Goal: Information Seeking & Learning: Find specific fact

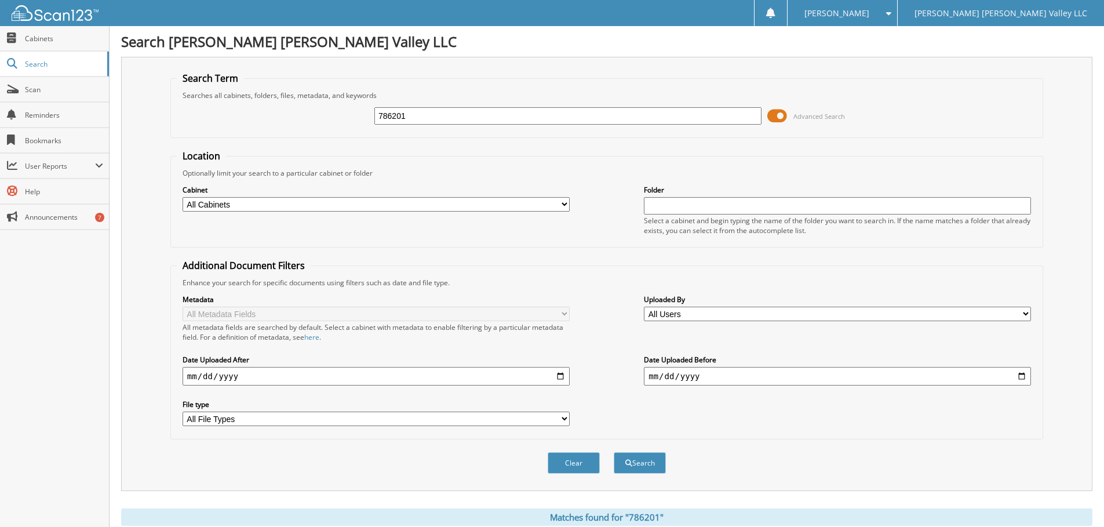
drag, startPoint x: 448, startPoint y: 123, endPoint x: 348, endPoint y: 138, distance: 101.4
click at [348, 138] on form "Search Term Searches all cabinets, folders, files, metadata, and keywords 78620…" at bounding box center [606, 279] width 873 height 414
type input "816293"
click at [614, 452] on button "Search" at bounding box center [640, 462] width 52 height 21
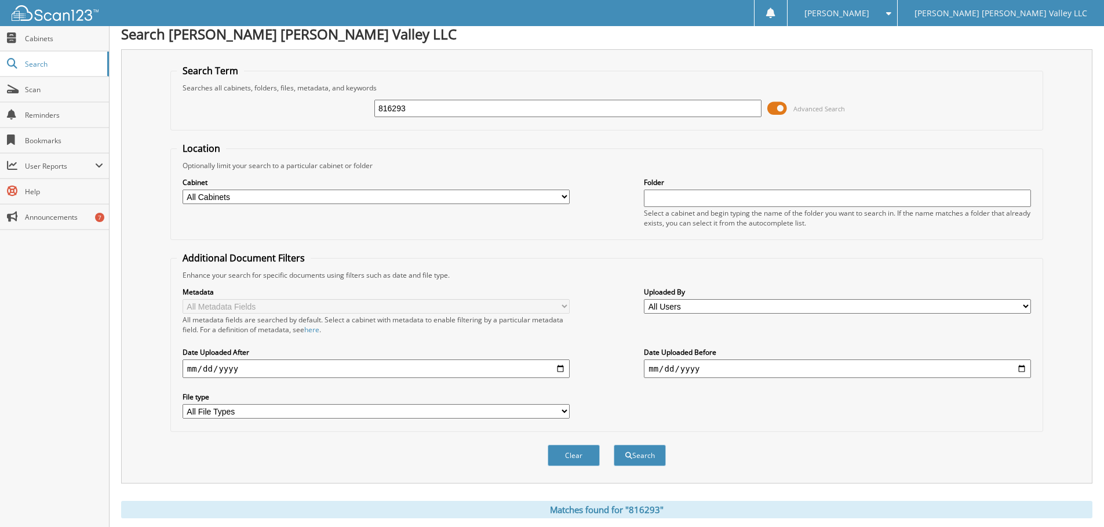
scroll to position [166, 0]
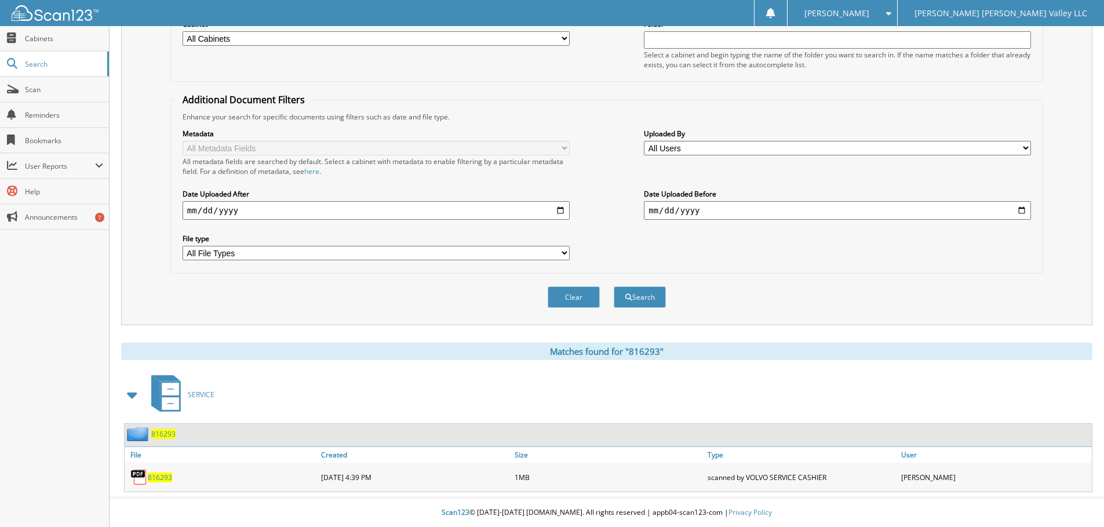
click at [161, 477] on span "816293" at bounding box center [160, 477] width 24 height 10
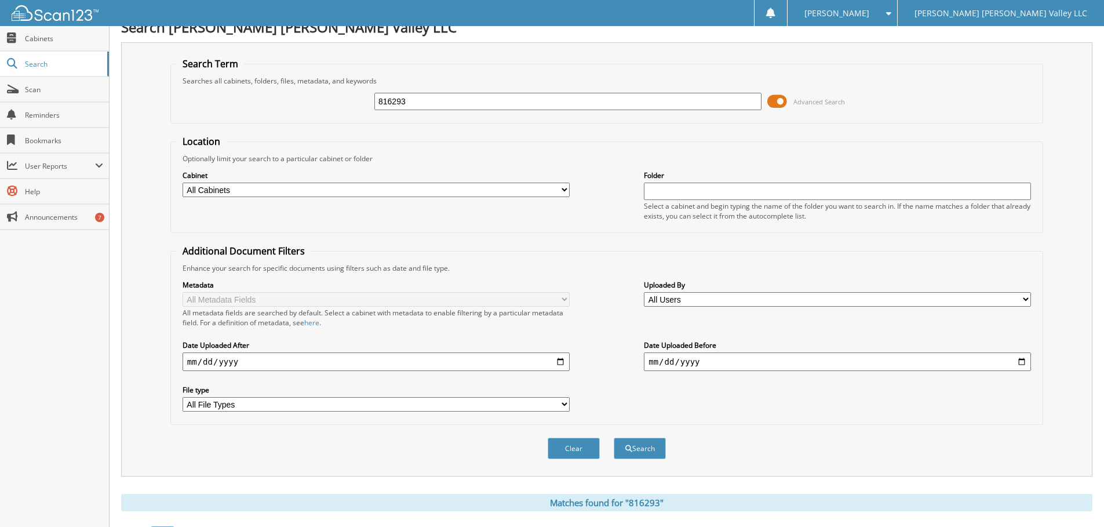
scroll to position [0, 0]
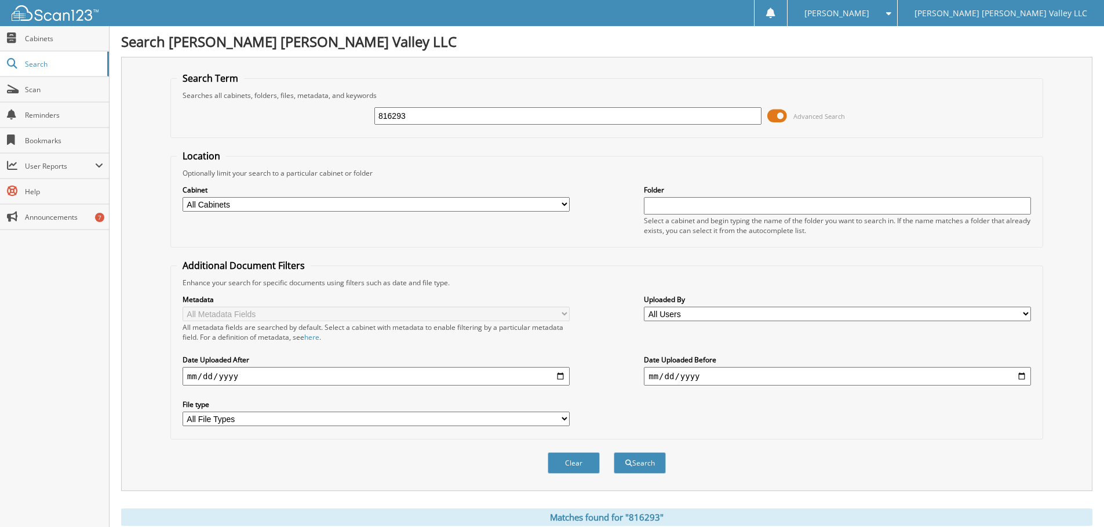
drag, startPoint x: 412, startPoint y: 114, endPoint x: 356, endPoint y: 130, distance: 58.3
click at [356, 130] on div "816293 Advanced Search" at bounding box center [607, 115] width 860 height 31
type input "804123"
click at [614, 452] on button "Search" at bounding box center [640, 462] width 52 height 21
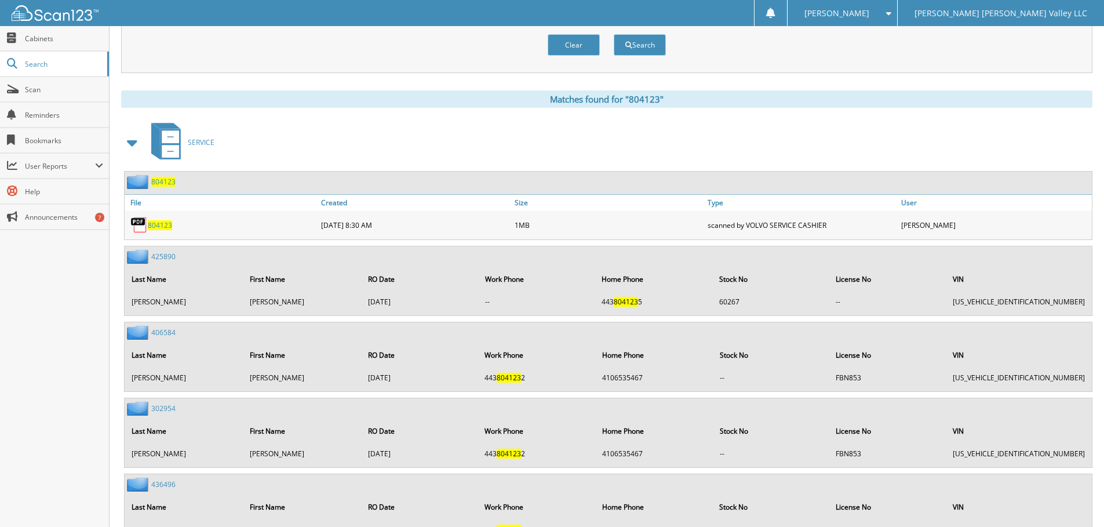
scroll to position [406, 0]
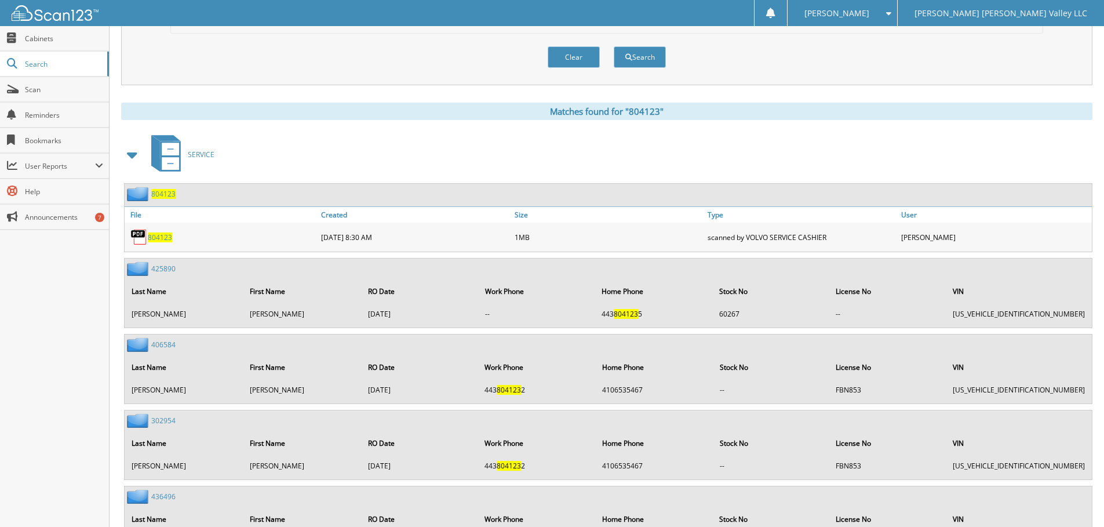
click at [159, 239] on span "804123" at bounding box center [160, 237] width 24 height 10
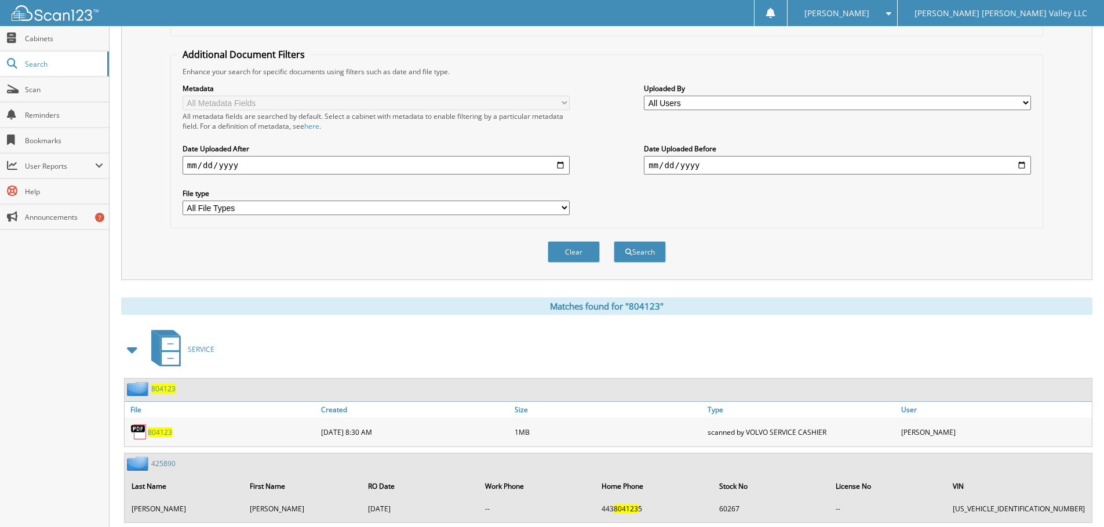
scroll to position [0, 0]
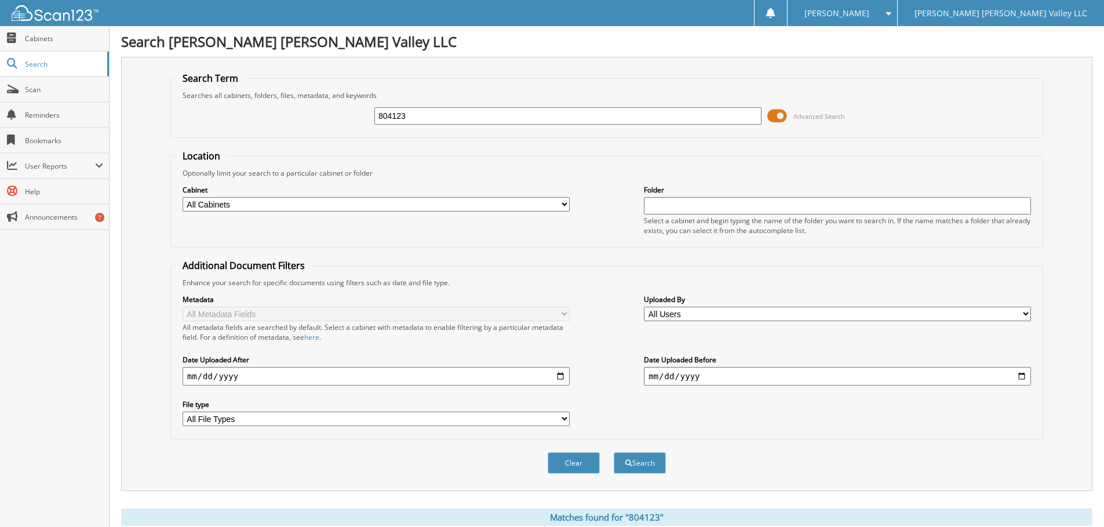
drag, startPoint x: 422, startPoint y: 118, endPoint x: 352, endPoint y: 125, distance: 71.0
click at [352, 125] on div "804123 Advanced Search" at bounding box center [607, 115] width 860 height 31
type input "778900"
click at [614, 452] on button "Search" at bounding box center [640, 462] width 52 height 21
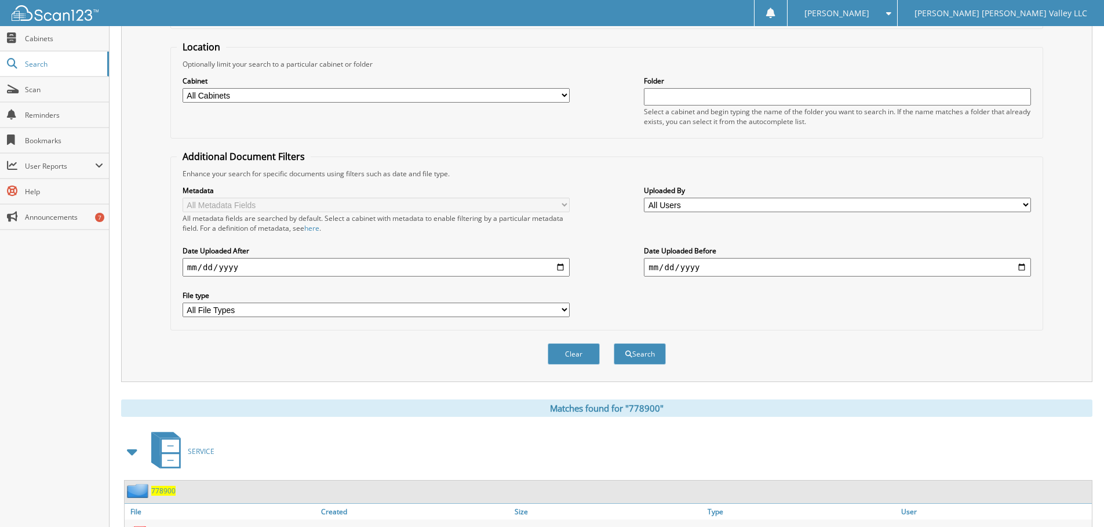
scroll to position [166, 0]
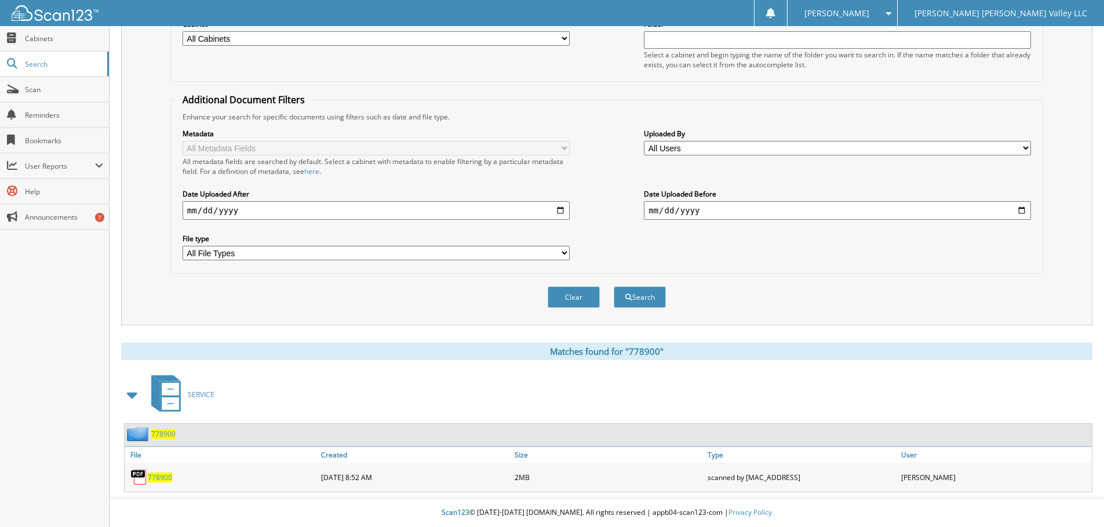
click at [157, 473] on span "778900" at bounding box center [160, 477] width 24 height 10
